Goal: Task Accomplishment & Management: Manage account settings

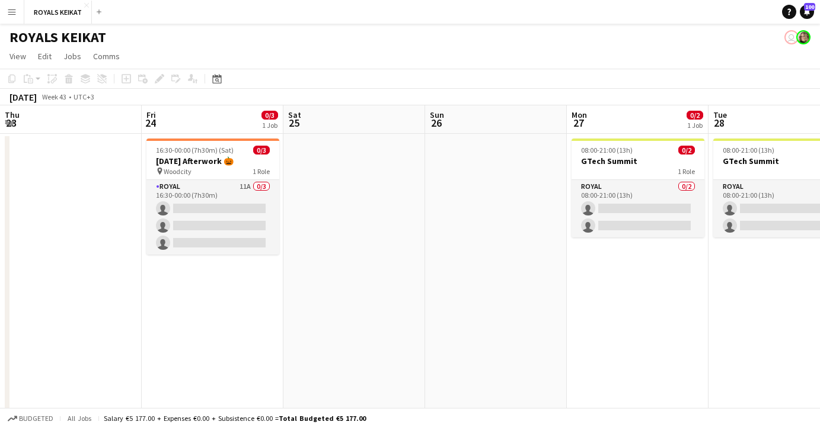
scroll to position [0, 408]
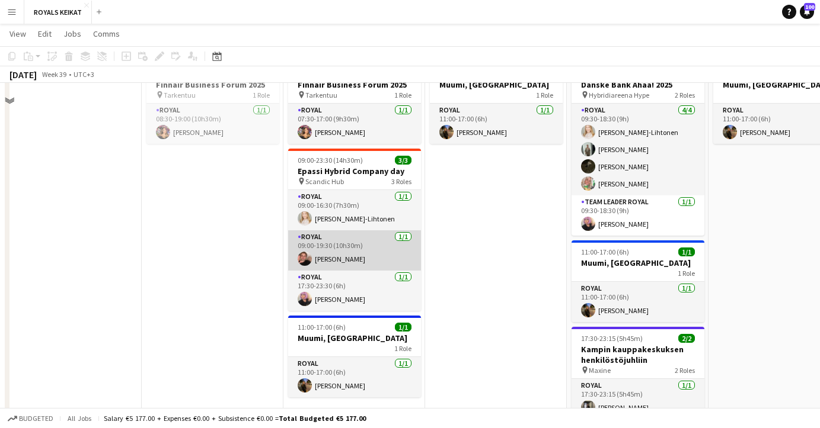
scroll to position [209, 0]
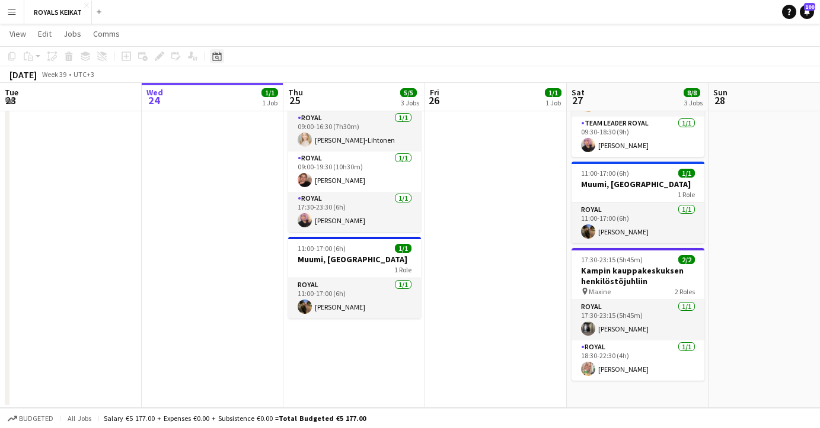
click at [218, 55] on icon at bounding box center [216, 56] width 9 height 9
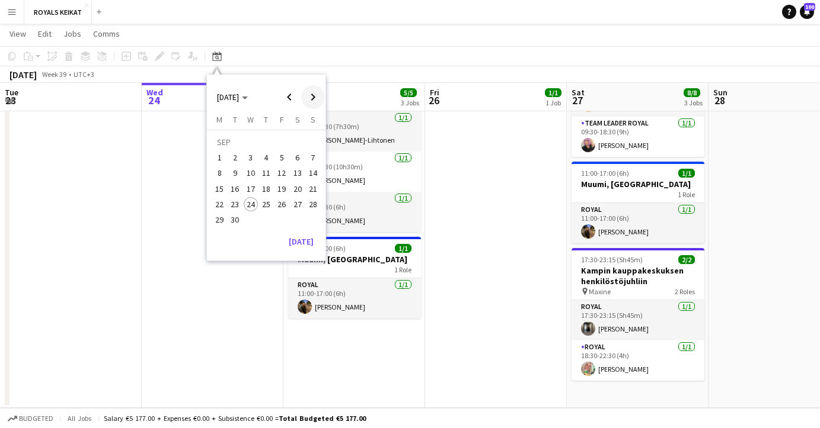
click at [313, 96] on span "Next month" at bounding box center [313, 97] width 24 height 24
click at [235, 171] on span "7" at bounding box center [235, 174] width 14 height 14
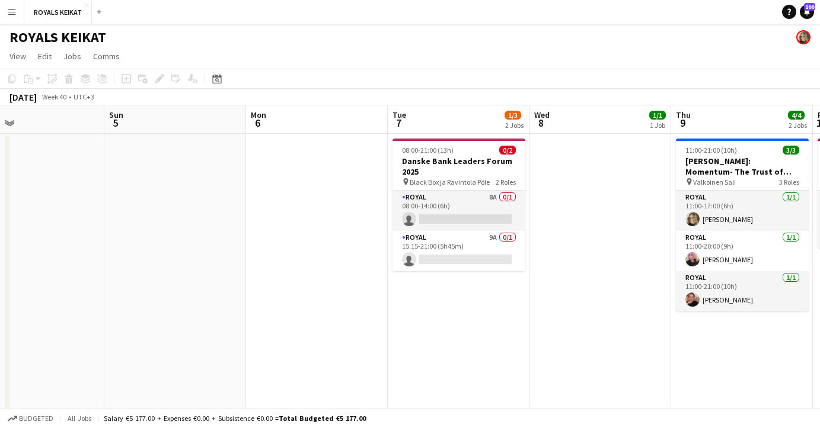
scroll to position [0, 469]
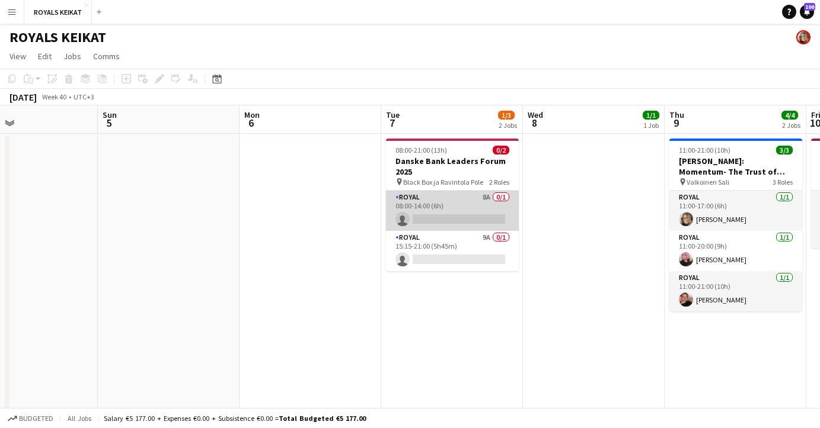
click at [436, 206] on app-card-role "Royal 8A 0/1 08:00-14:00 (6h) single-neutral-actions" at bounding box center [452, 211] width 133 height 40
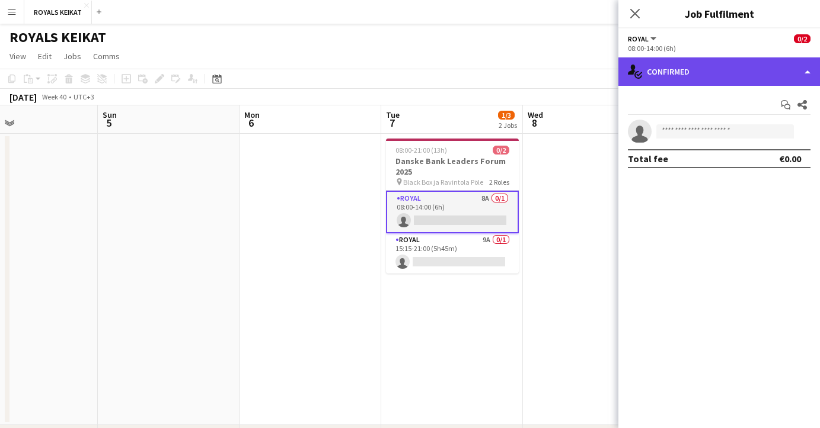
click at [676, 72] on div "single-neutral-actions-check-2 Confirmed" at bounding box center [719, 71] width 202 height 28
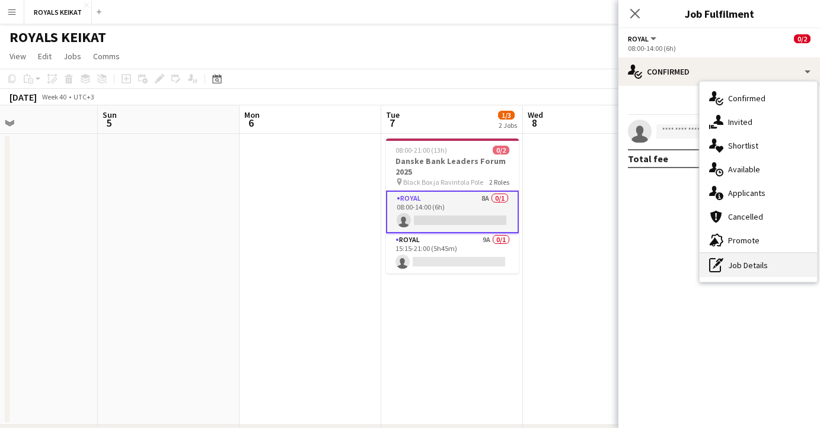
click at [737, 265] on div "pen-write Job Details" at bounding box center [757, 266] width 117 height 24
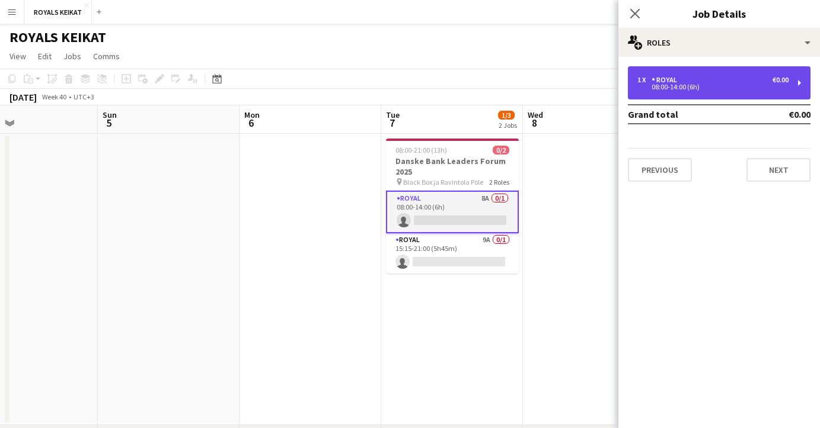
click at [690, 79] on div "1 x Royal €0.00" at bounding box center [712, 80] width 151 height 8
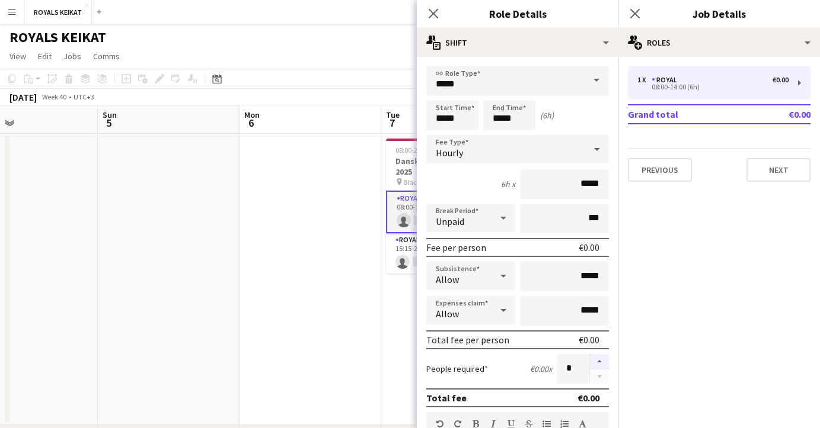
click at [597, 361] on button "button" at bounding box center [599, 361] width 19 height 15
type input "*"
click at [431, 9] on icon "Close pop-in" at bounding box center [432, 13] width 11 height 11
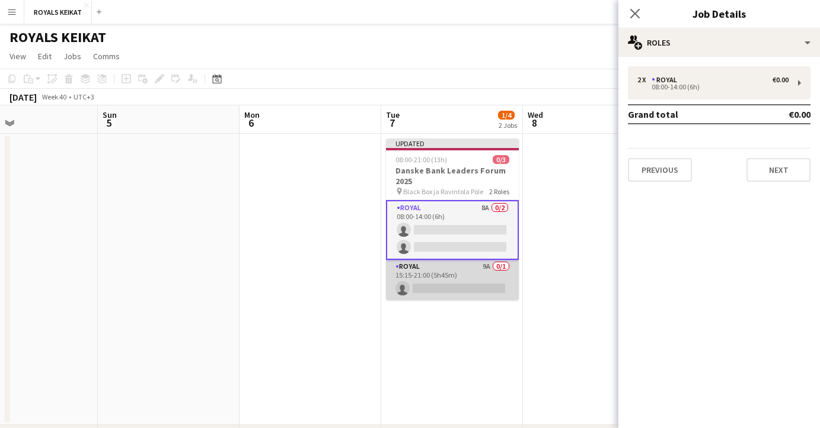
click at [446, 279] on app-card-role "Royal 9A 0/1 15:15-21:00 (5h45m) single-neutral-actions" at bounding box center [452, 280] width 133 height 40
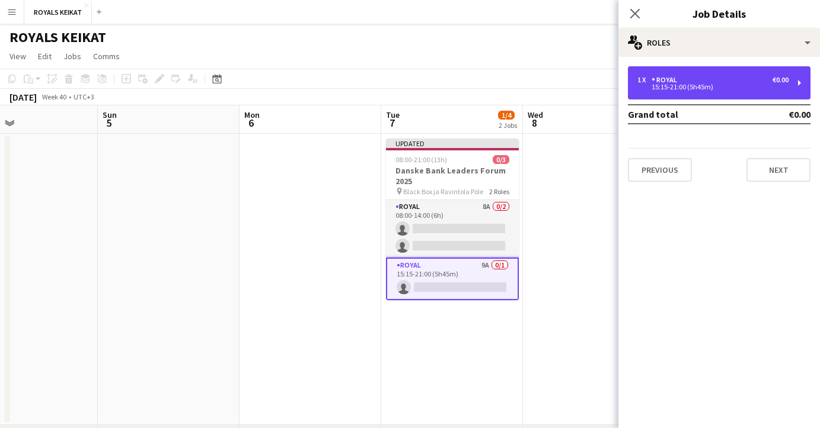
click at [686, 78] on div "1 x Royal €0.00" at bounding box center [712, 80] width 151 height 8
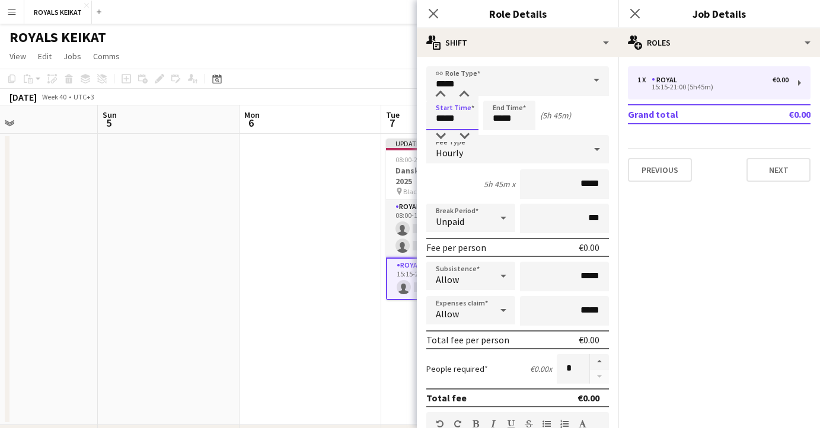
drag, startPoint x: 377, startPoint y: 244, endPoint x: 447, endPoint y: 111, distance: 150.3
click at [447, 111] on input "*****" at bounding box center [452, 116] width 52 height 30
click at [442, 95] on div at bounding box center [440, 95] width 24 height 12
drag, startPoint x: 447, startPoint y: 111, endPoint x: 463, endPoint y: 135, distance: 28.6
click at [463, 135] on div at bounding box center [464, 136] width 24 height 12
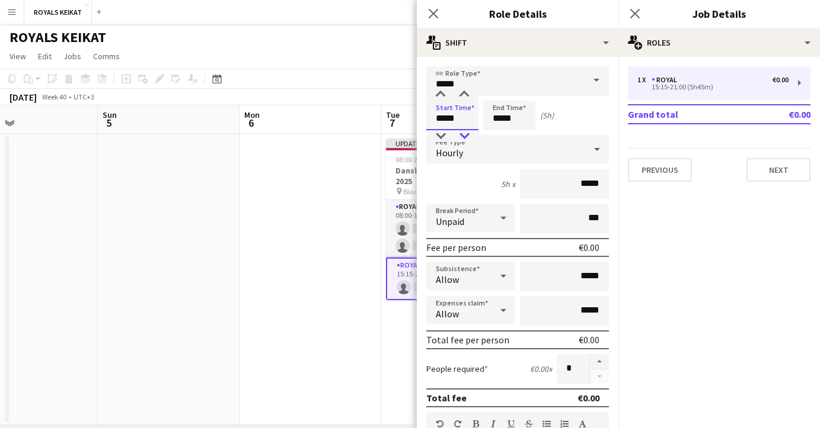
click at [463, 135] on div at bounding box center [464, 136] width 24 height 12
type input "*****"
click at [463, 135] on div at bounding box center [464, 136] width 24 height 12
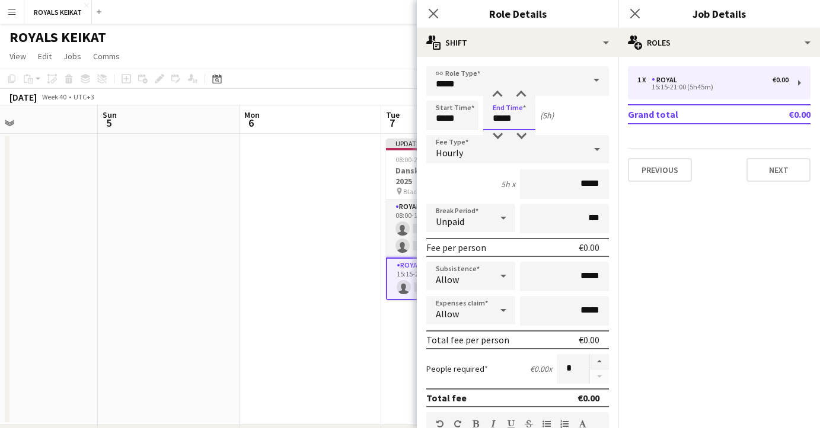
drag, startPoint x: 463, startPoint y: 135, endPoint x: 503, endPoint y: 114, distance: 44.8
click at [503, 114] on input "*****" at bounding box center [509, 116] width 52 height 30
type input "*****"
click at [499, 137] on div at bounding box center [497, 136] width 24 height 12
click at [600, 361] on button "button" at bounding box center [599, 361] width 19 height 15
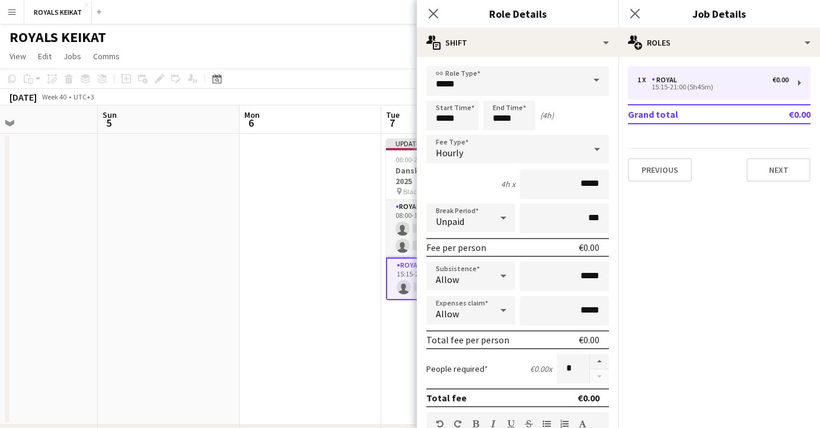
type input "*"
click at [433, 9] on icon "Close pop-in" at bounding box center [432, 13] width 9 height 9
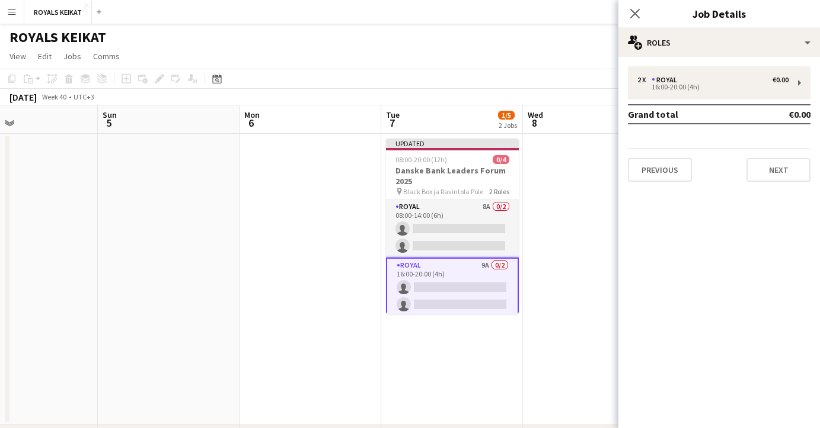
click at [634, 11] on icon "Close pop-in" at bounding box center [634, 13] width 9 height 9
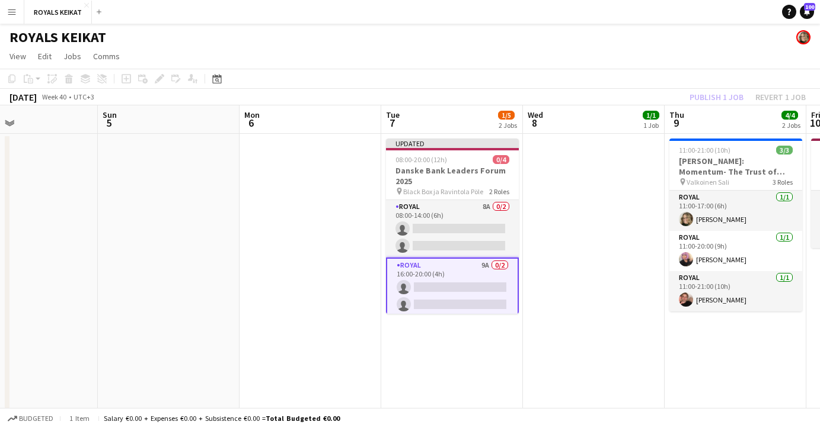
click at [708, 95] on div "Publish 1 job Revert 1 job" at bounding box center [747, 96] width 145 height 15
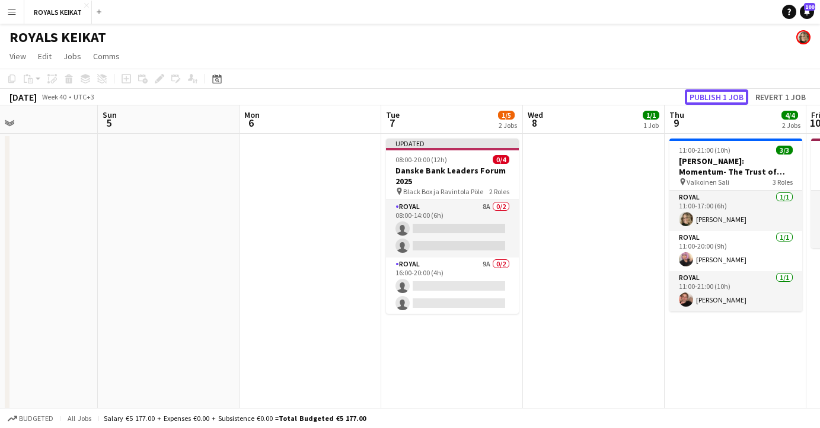
click at [708, 95] on button "Publish 1 job" at bounding box center [716, 96] width 63 height 15
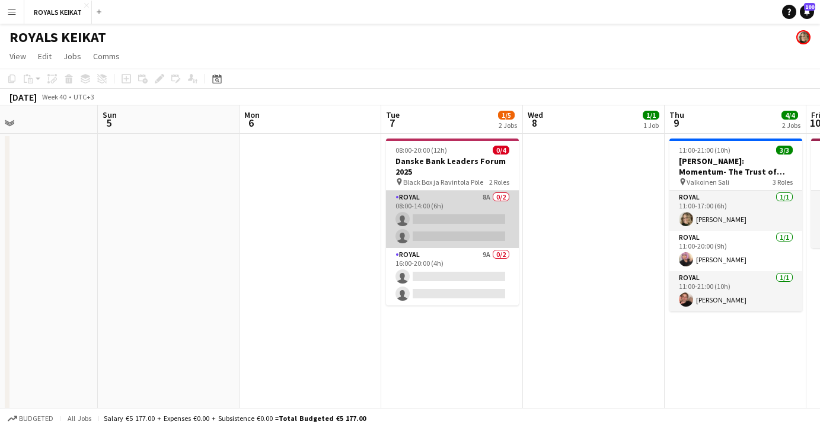
click at [446, 233] on app-card-role "Royal 8A 0/2 08:00-14:00 (6h) single-neutral-actions single-neutral-actions" at bounding box center [452, 219] width 133 height 57
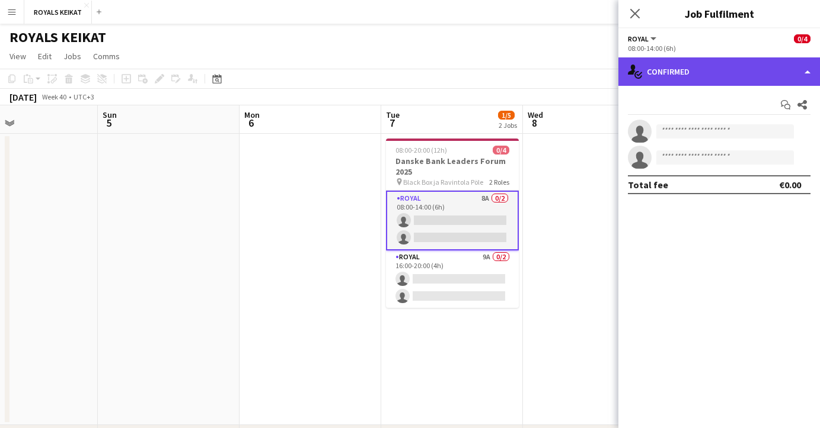
click at [735, 73] on div "single-neutral-actions-check-2 Confirmed" at bounding box center [719, 71] width 202 height 28
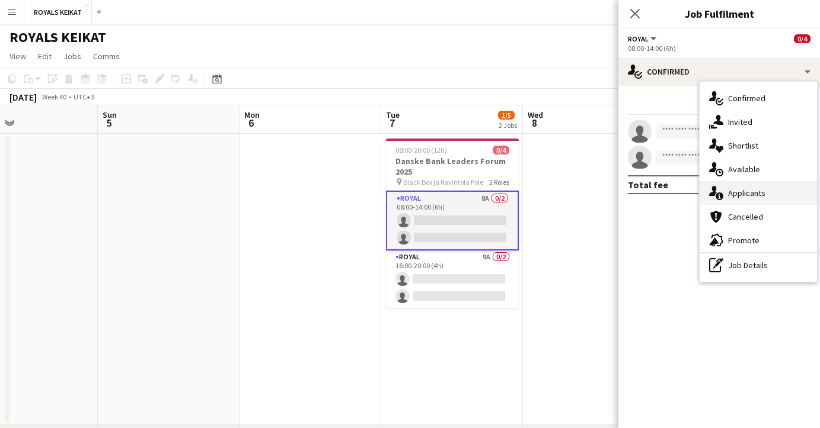
click at [745, 195] on span "Applicants" at bounding box center [746, 193] width 37 height 11
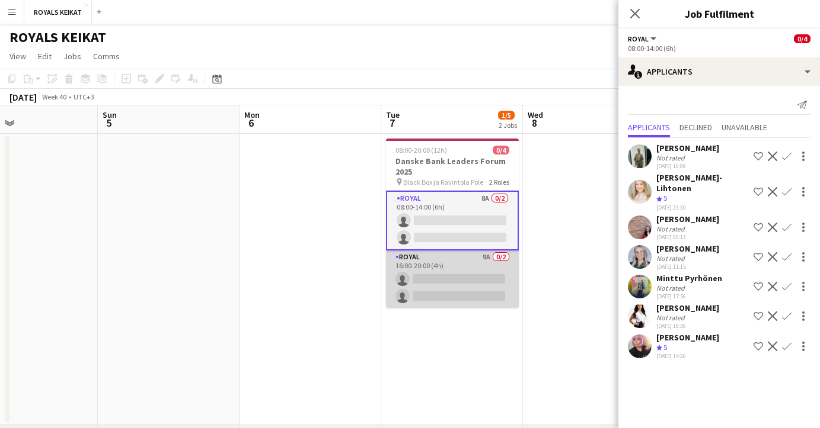
click at [442, 289] on app-card-role "Royal 9A 0/2 16:00-20:00 (4h) single-neutral-actions single-neutral-actions" at bounding box center [452, 279] width 133 height 57
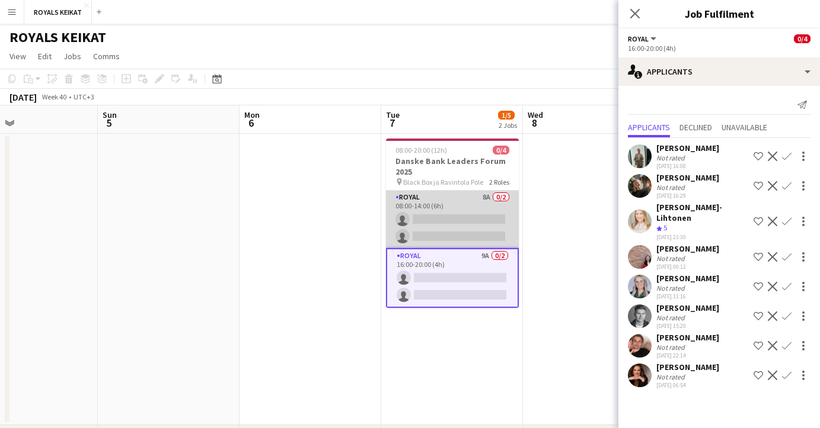
click at [438, 221] on app-card-role "Royal 8A 0/2 08:00-14:00 (6h) single-neutral-actions single-neutral-actions" at bounding box center [452, 219] width 133 height 57
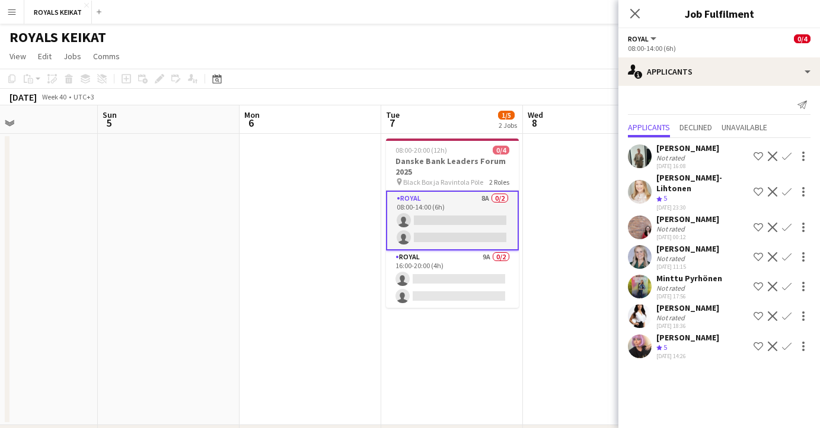
click at [786, 342] on app-icon "Confirm" at bounding box center [786, 346] width 9 height 9
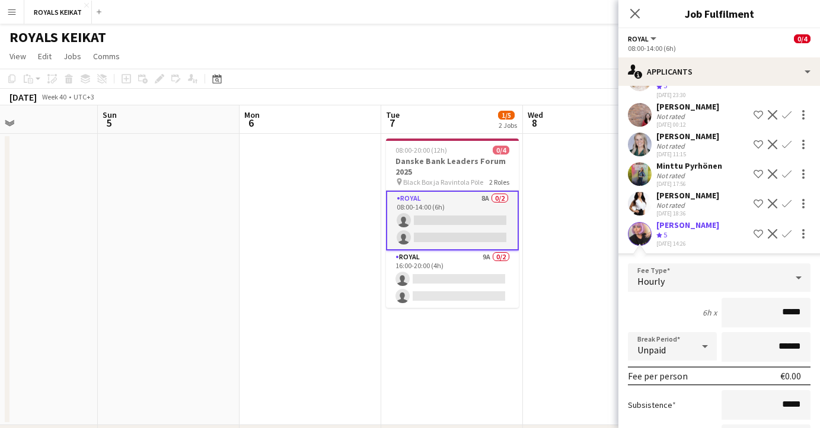
scroll to position [131, 0]
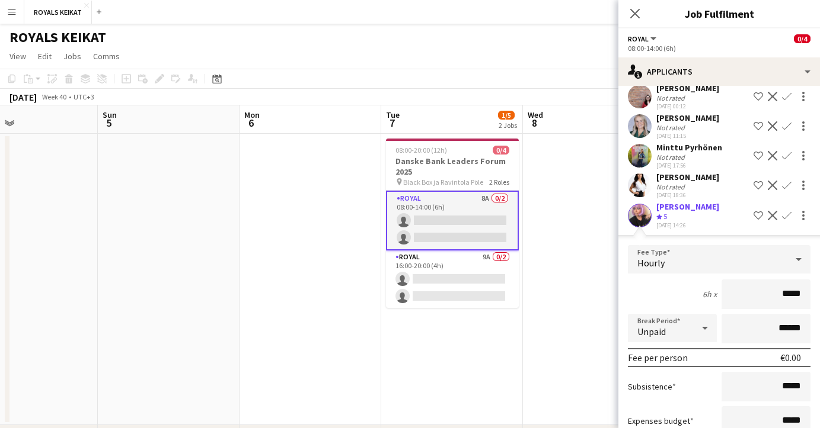
drag, startPoint x: 804, startPoint y: 286, endPoint x: 775, endPoint y: 286, distance: 29.0
click at [775, 286] on input "*****" at bounding box center [765, 295] width 89 height 30
type input "******"
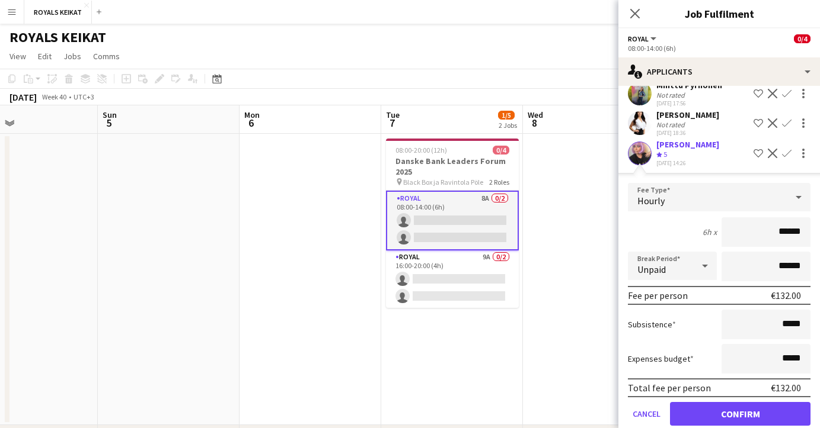
scroll to position [202, 0]
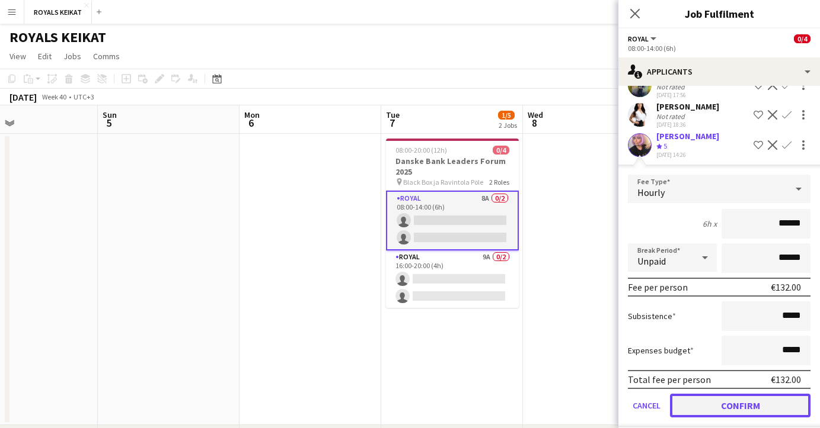
click at [731, 396] on button "Confirm" at bounding box center [740, 406] width 140 height 24
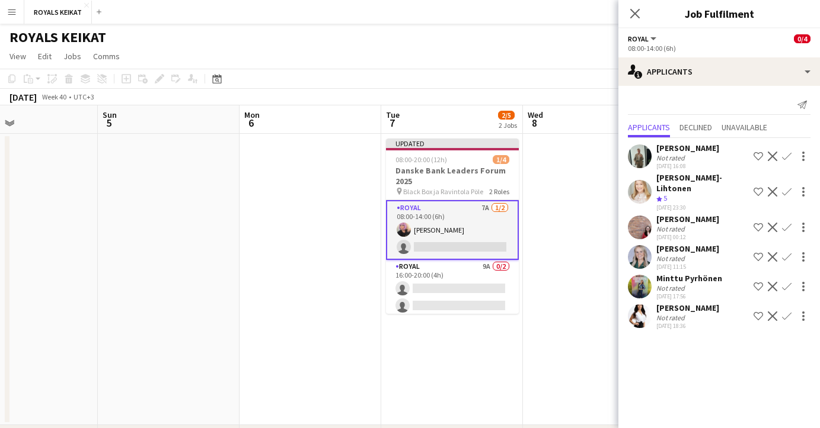
click at [786, 156] on app-icon "Confirm" at bounding box center [786, 156] width 9 height 9
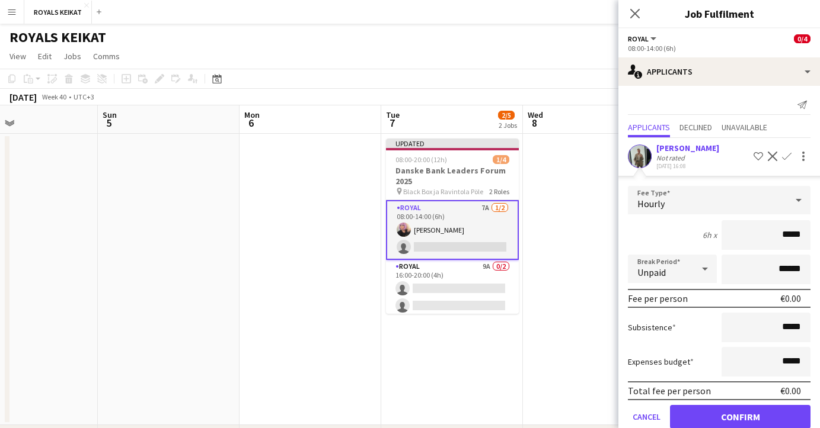
drag, startPoint x: 801, startPoint y: 236, endPoint x: 772, endPoint y: 236, distance: 29.0
click at [772, 236] on input "*****" at bounding box center [765, 235] width 89 height 30
type input "******"
click at [739, 413] on button "Confirm" at bounding box center [740, 417] width 140 height 24
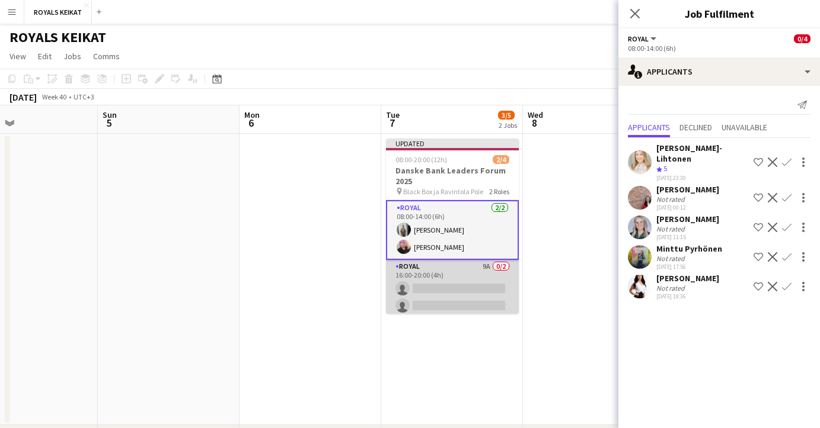
click at [441, 284] on app-card-role "Royal 9A 0/2 16:00-20:00 (4h) single-neutral-actions single-neutral-actions" at bounding box center [452, 288] width 133 height 57
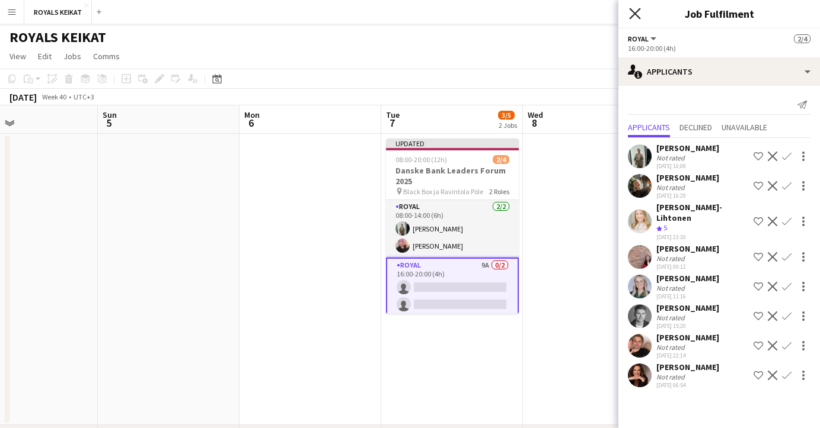
click at [633, 8] on icon "Close pop-in" at bounding box center [634, 13] width 11 height 11
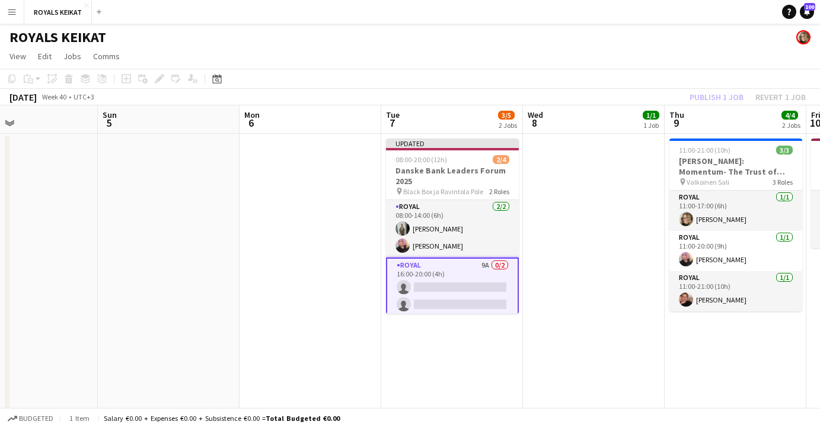
click at [715, 97] on div "Publish 1 job Revert 1 job" at bounding box center [747, 96] width 145 height 15
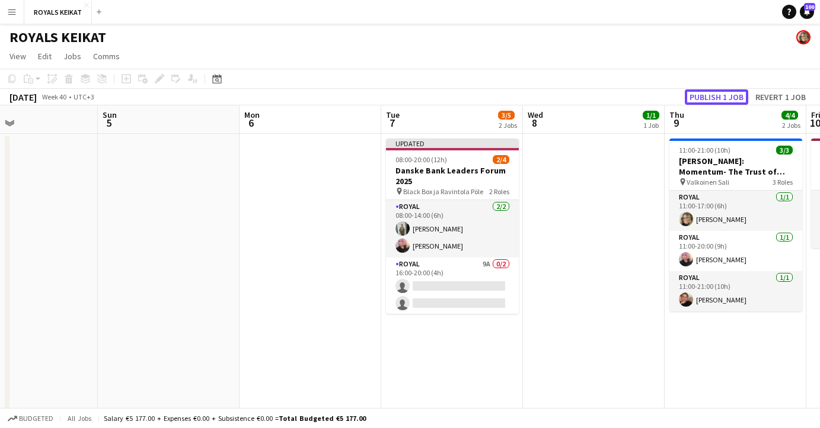
click at [715, 97] on button "Publish 1 job" at bounding box center [716, 96] width 63 height 15
